Goal: Navigation & Orientation: Find specific page/section

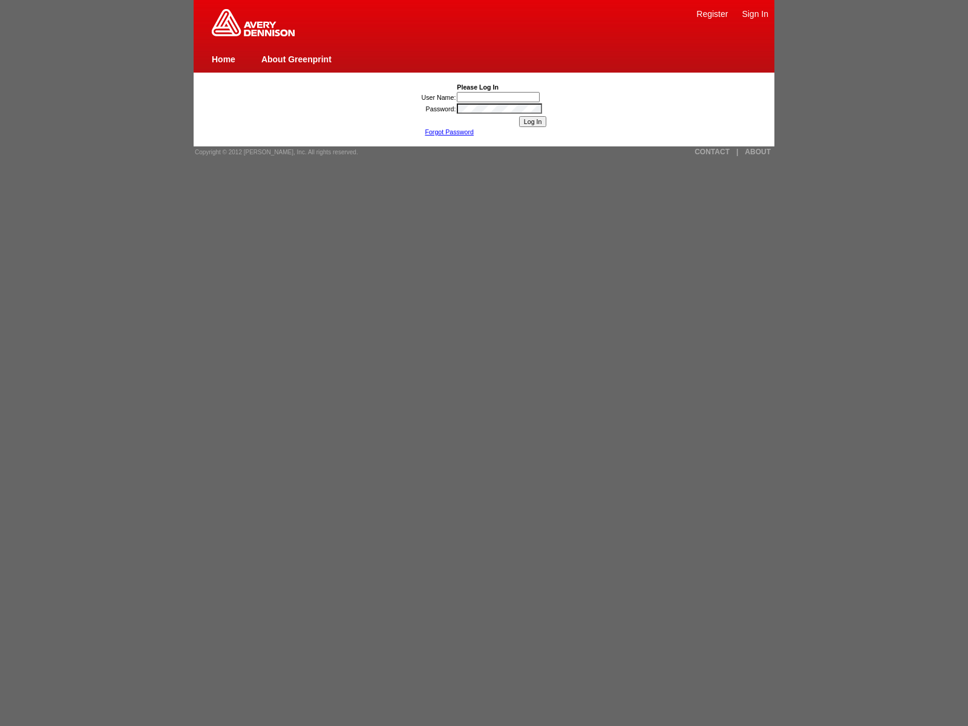
click at [533, 122] on input "Log In" at bounding box center [533, 121] width 28 height 11
click at [272, 152] on span "Copyright © 2012 [PERSON_NAME], Inc. All rights reserved." at bounding box center [276, 152] width 163 height 7
click at [449, 132] on link "Forgot Password" at bounding box center [449, 131] width 49 height 7
click at [758, 152] on link "ABOUT" at bounding box center [758, 152] width 26 height 8
